Goal: Task Accomplishment & Management: Use online tool/utility

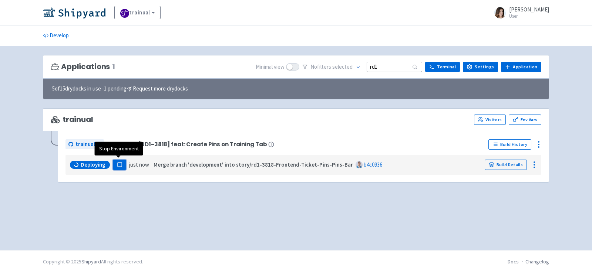
click at [120, 164] on rect "button" at bounding box center [119, 165] width 4 height 4
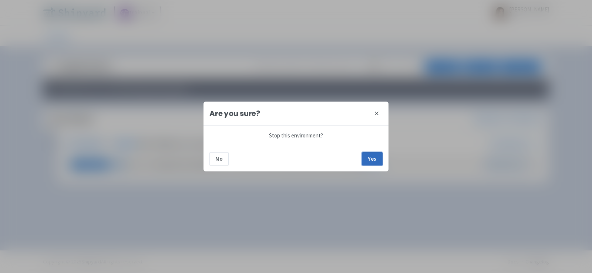
click at [373, 154] on button "Yes" at bounding box center [372, 158] width 21 height 13
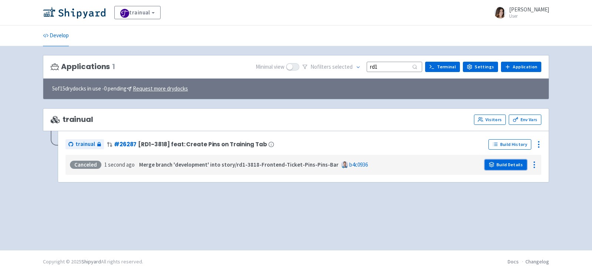
click at [502, 164] on link "Build Details" at bounding box center [506, 165] width 42 height 10
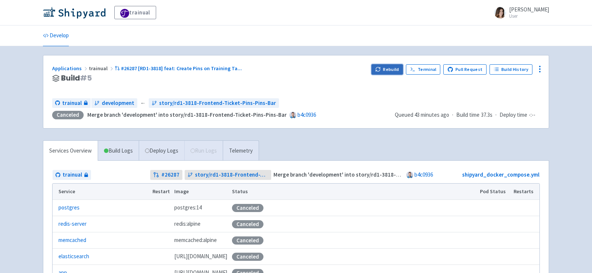
click at [390, 67] on button "Rebuild" at bounding box center [387, 69] width 32 height 10
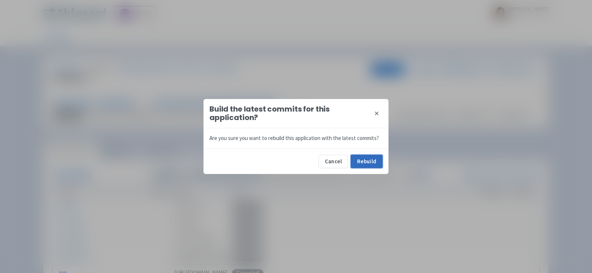
click at [371, 163] on button "Rebuild" at bounding box center [367, 161] width 32 height 13
